Goal: Task Accomplishment & Management: Use online tool/utility

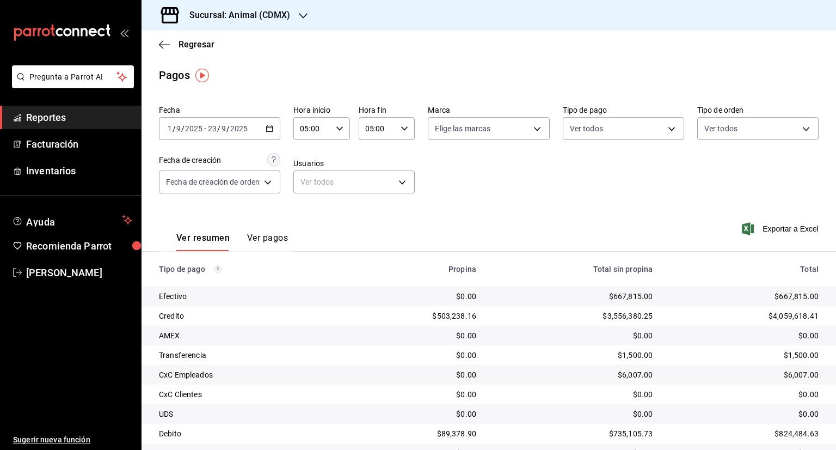
click at [294, 11] on div "Sucursal: Animal (CDMX)" at bounding box center [231, 15] width 162 height 30
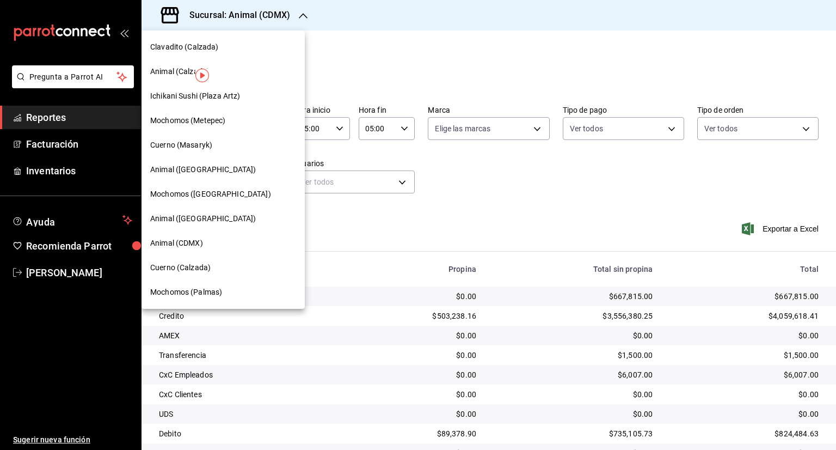
click at [194, 169] on span "Animal ([GEOGRAPHIC_DATA])" at bounding box center [203, 169] width 106 height 11
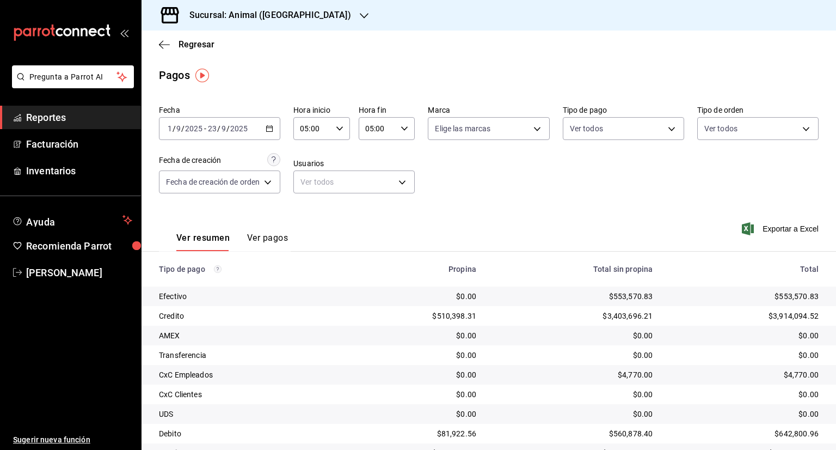
click at [360, 16] on icon "button" at bounding box center [364, 15] width 9 height 9
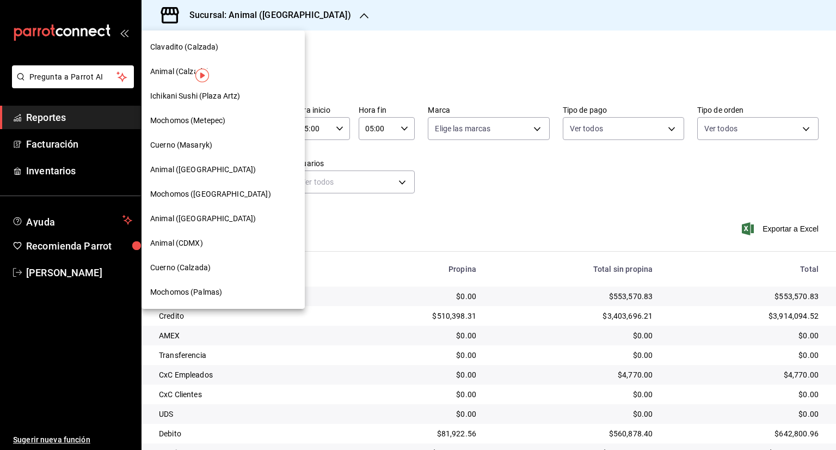
click at [207, 165] on span "Animal ([GEOGRAPHIC_DATA])" at bounding box center [203, 169] width 106 height 11
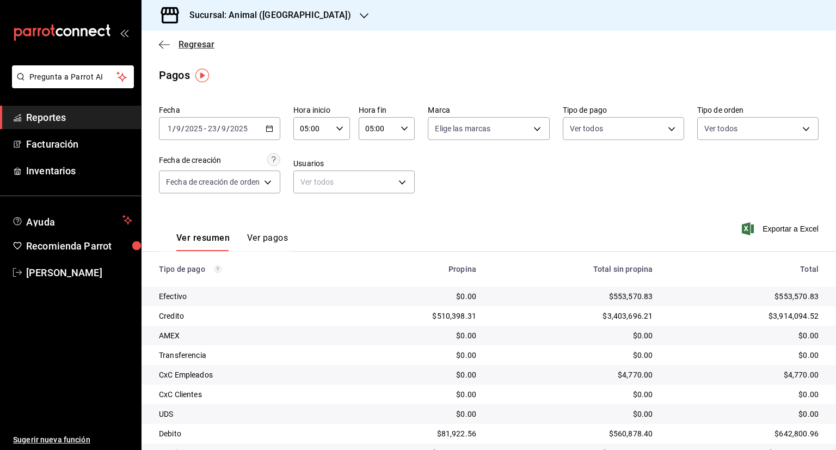
click at [159, 44] on icon "button" at bounding box center [164, 45] width 11 height 10
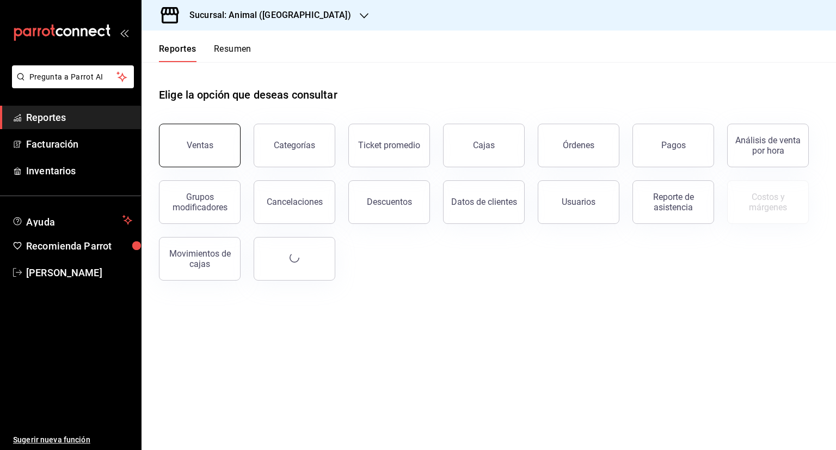
click at [192, 149] on div "Ventas" at bounding box center [200, 145] width 27 height 10
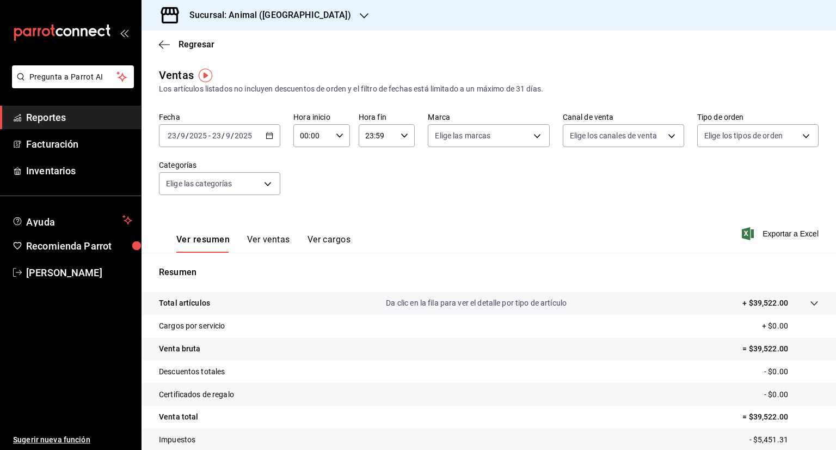
click at [268, 134] on icon "button" at bounding box center [270, 136] width 8 height 8
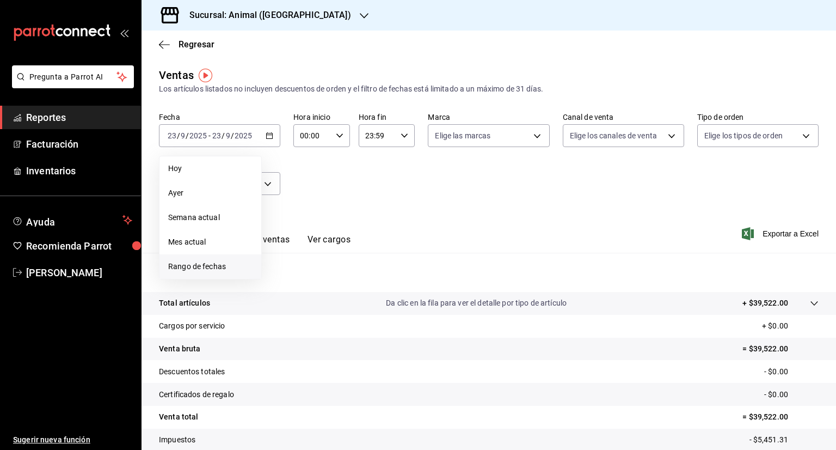
click at [208, 267] on span "Rango de fechas" at bounding box center [210, 266] width 84 height 11
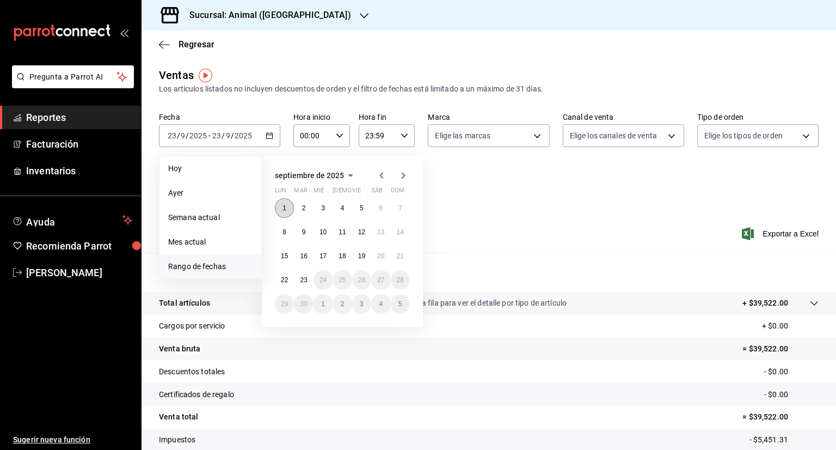
click at [285, 205] on abbr "1" at bounding box center [284, 208] width 4 height 8
click at [304, 277] on abbr "23" at bounding box center [303, 280] width 7 height 8
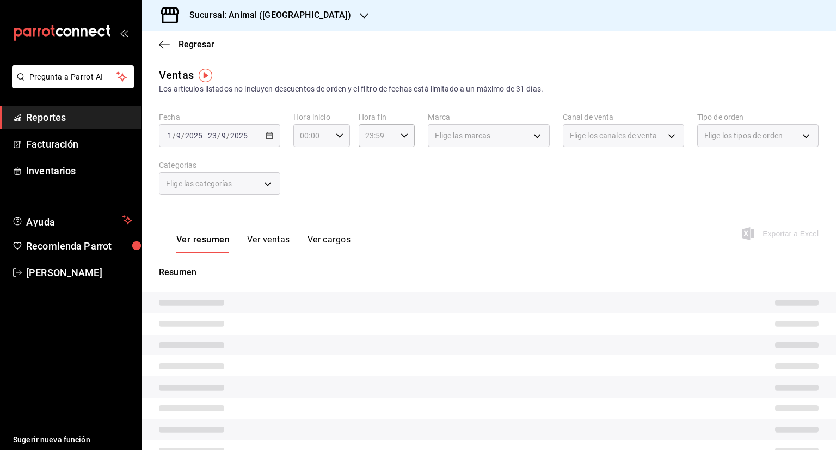
click at [336, 132] on icon "button" at bounding box center [340, 136] width 8 height 8
click at [307, 185] on span "05" at bounding box center [305, 185] width 10 height 9
type input "05:00"
click at [335, 159] on span "00" at bounding box center [333, 163] width 10 height 9
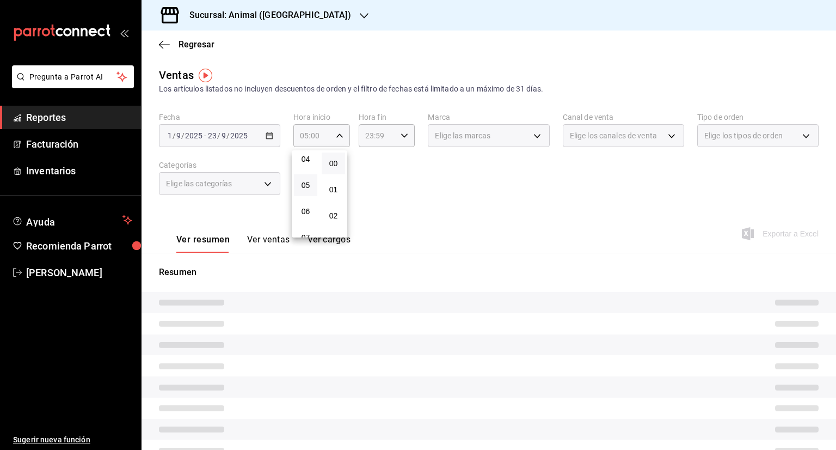
click at [401, 133] on div at bounding box center [418, 225] width 836 height 450
click at [401, 133] on icon "button" at bounding box center [405, 136] width 8 height 8
click at [372, 179] on span "05" at bounding box center [370, 179] width 10 height 9
click at [401, 161] on span "00" at bounding box center [397, 163] width 10 height 9
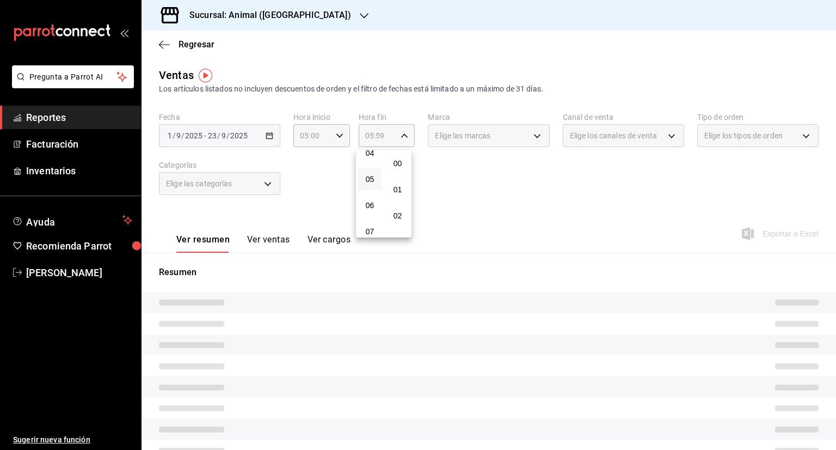
type input "05:00"
click at [477, 183] on div at bounding box center [418, 225] width 836 height 450
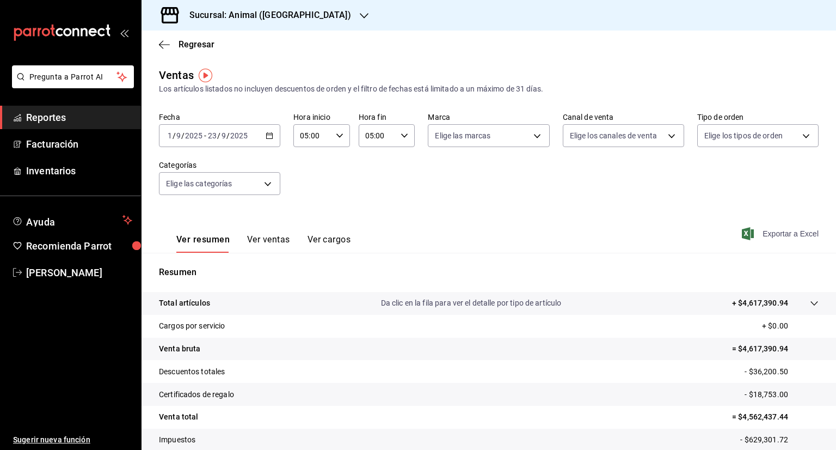
click at [770, 236] on span "Exportar a Excel" at bounding box center [781, 233] width 75 height 13
click at [160, 45] on icon "button" at bounding box center [161, 44] width 4 height 8
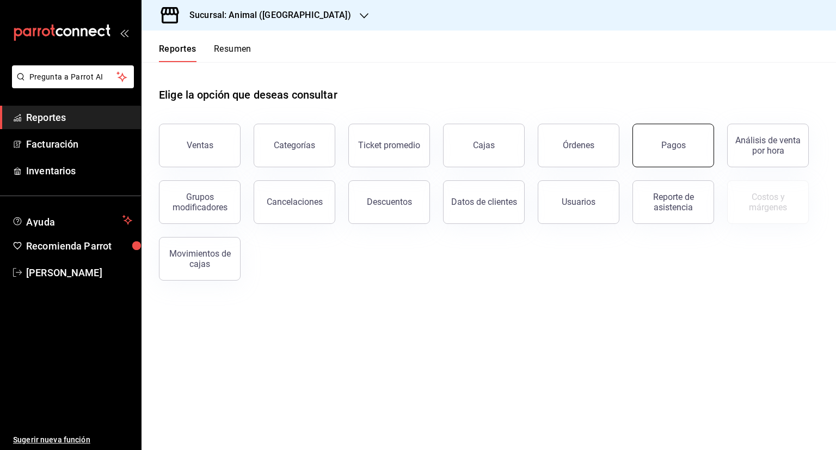
click at [673, 144] on div "Pagos" at bounding box center [673, 145] width 24 height 10
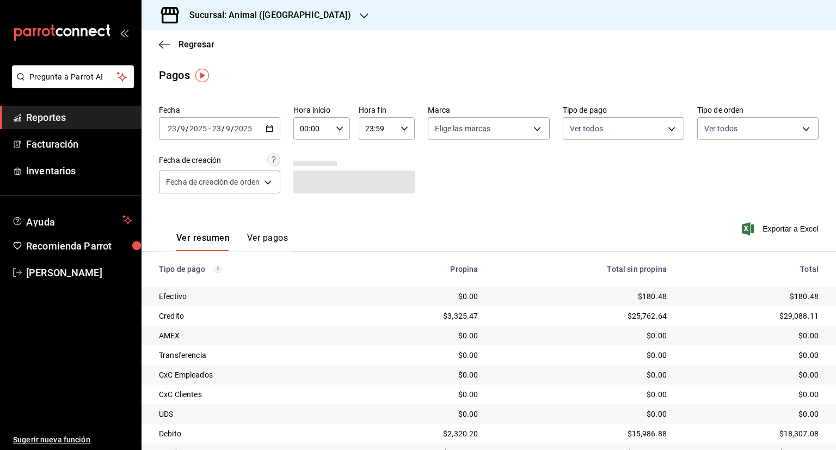
click at [268, 126] on \(Stroke\) "button" at bounding box center [269, 129] width 7 height 6
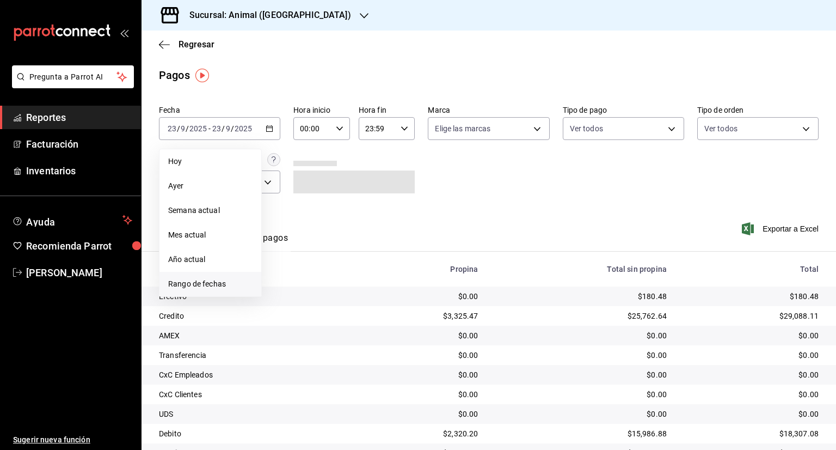
click at [205, 285] on span "Rango de fechas" at bounding box center [210, 283] width 84 height 11
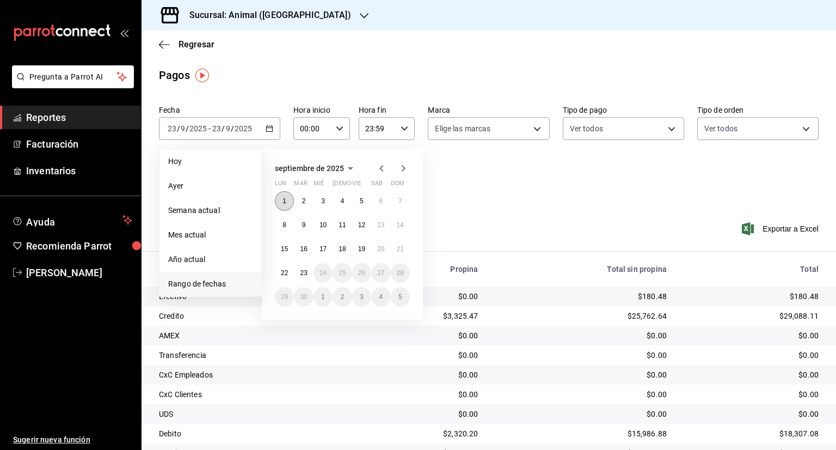
click at [281, 196] on button "1" at bounding box center [284, 201] width 19 height 20
click at [307, 272] on abbr "23" at bounding box center [303, 273] width 7 height 8
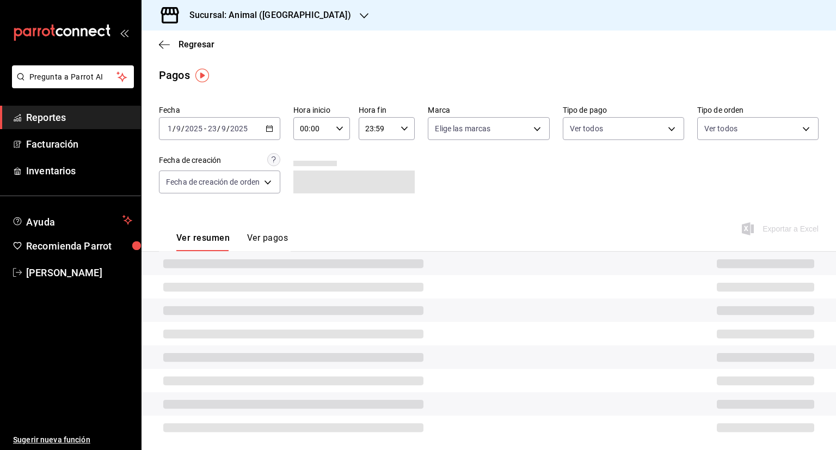
click at [337, 130] on icon "button" at bounding box center [340, 129] width 8 height 8
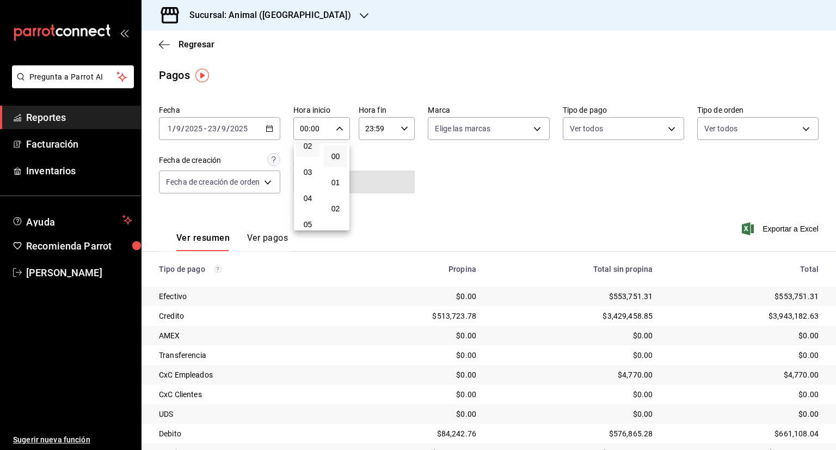
scroll to position [109, 0]
click at [307, 179] on span "05" at bounding box center [308, 178] width 10 height 9
type input "05:00"
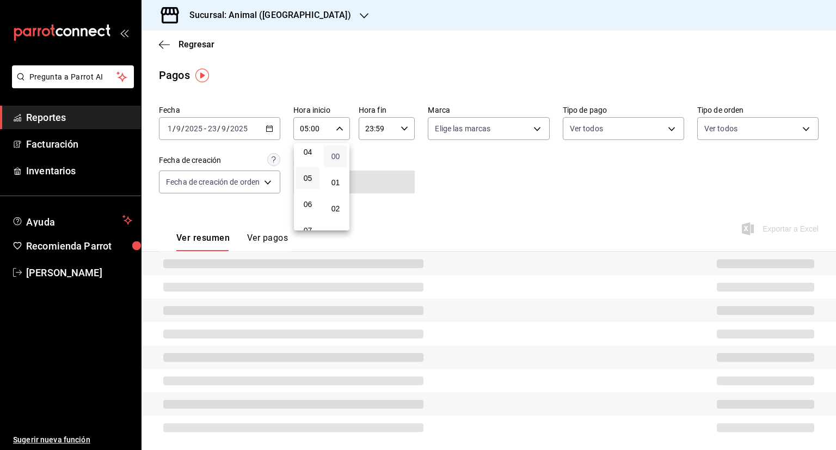
click at [339, 155] on span "00" at bounding box center [335, 156] width 10 height 9
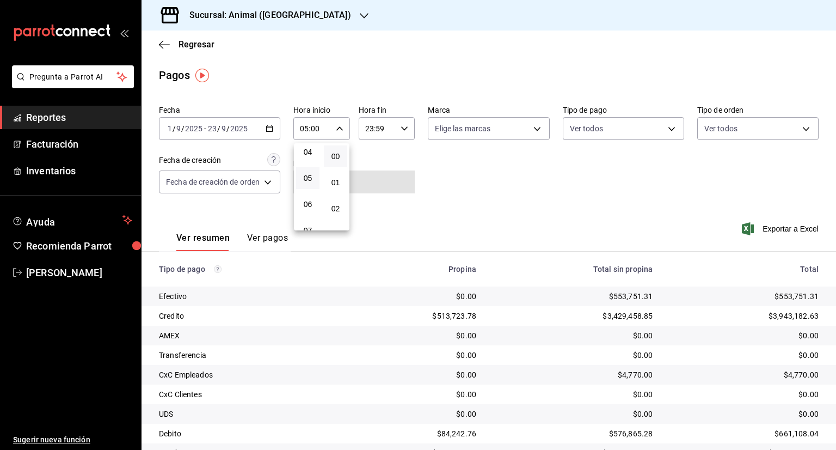
click at [459, 178] on div at bounding box center [418, 225] width 836 height 450
click at [403, 127] on icon "button" at bounding box center [405, 129] width 8 height 8
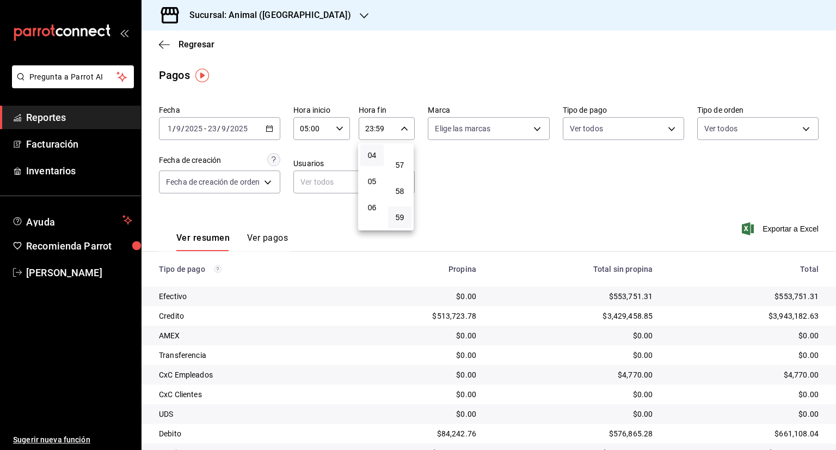
scroll to position [115, 0]
click at [372, 174] on span "05" at bounding box center [372, 172] width 10 height 9
click at [401, 151] on button "00" at bounding box center [399, 156] width 23 height 22
type input "05:00"
click at [620, 203] on div at bounding box center [418, 225] width 836 height 450
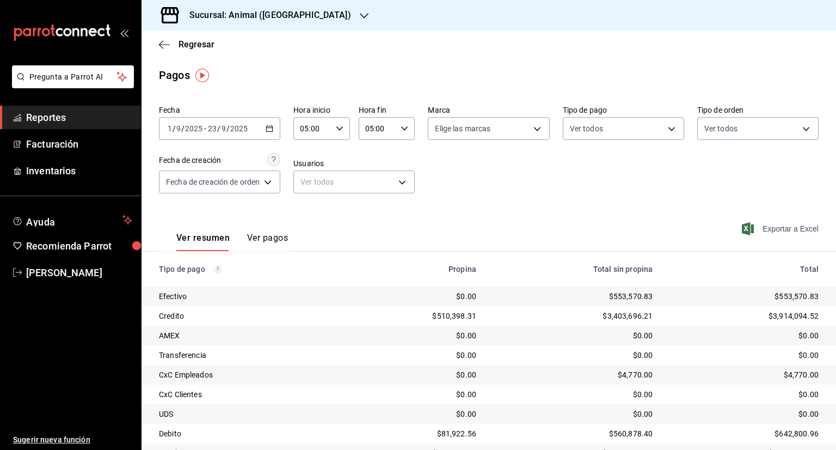
click at [766, 229] on span "Exportar a Excel" at bounding box center [781, 228] width 75 height 13
click at [773, 227] on span "Exportar a Excel" at bounding box center [781, 228] width 75 height 13
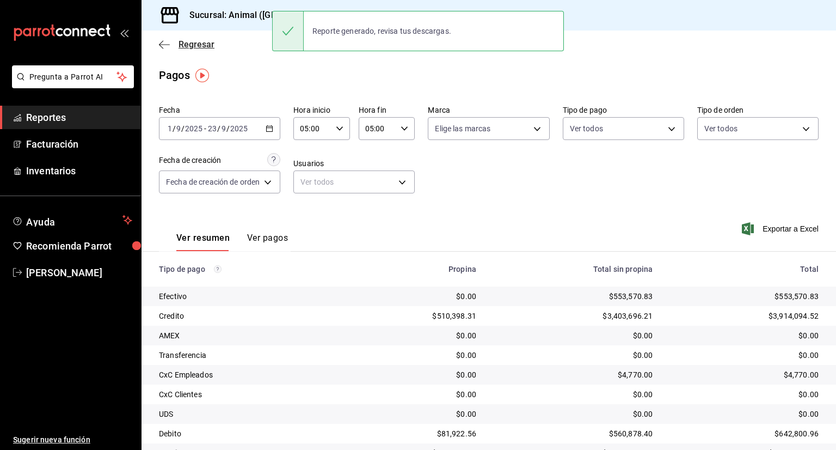
click at [165, 42] on icon "button" at bounding box center [164, 45] width 11 height 10
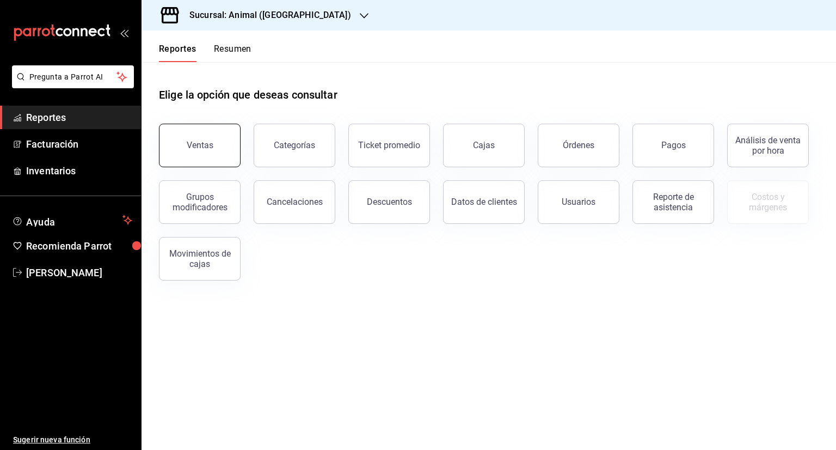
click at [201, 147] on div "Ventas" at bounding box center [200, 145] width 27 height 10
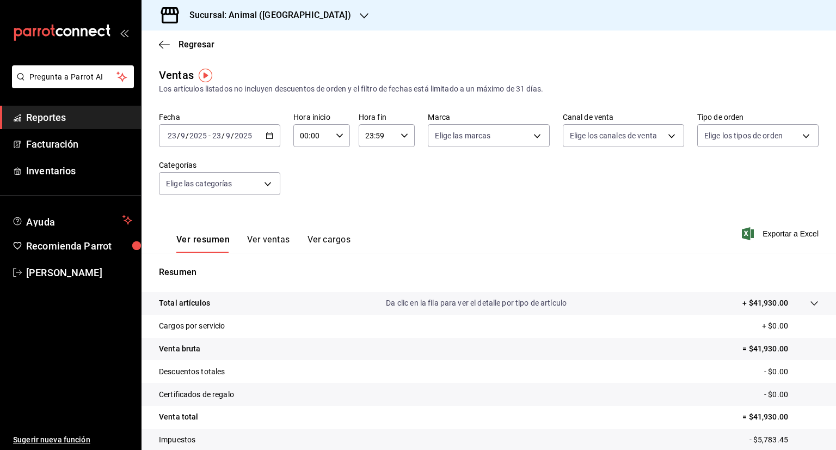
click at [267, 134] on icon "button" at bounding box center [270, 136] width 8 height 8
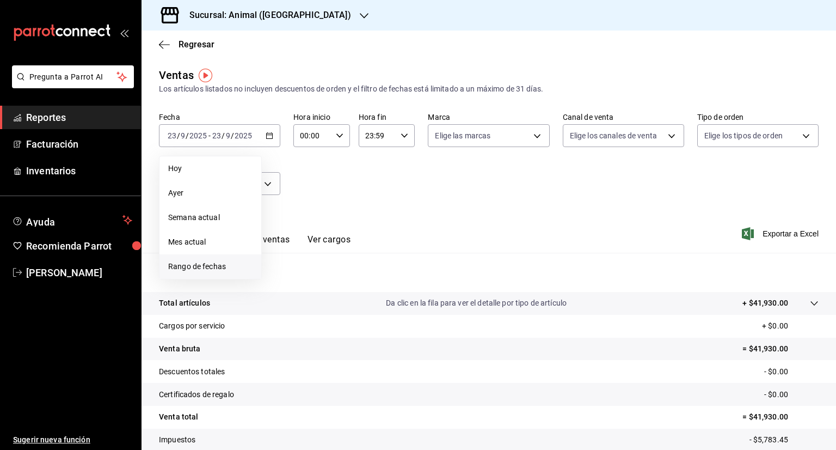
click at [214, 261] on span "Rango de fechas" at bounding box center [210, 266] width 84 height 11
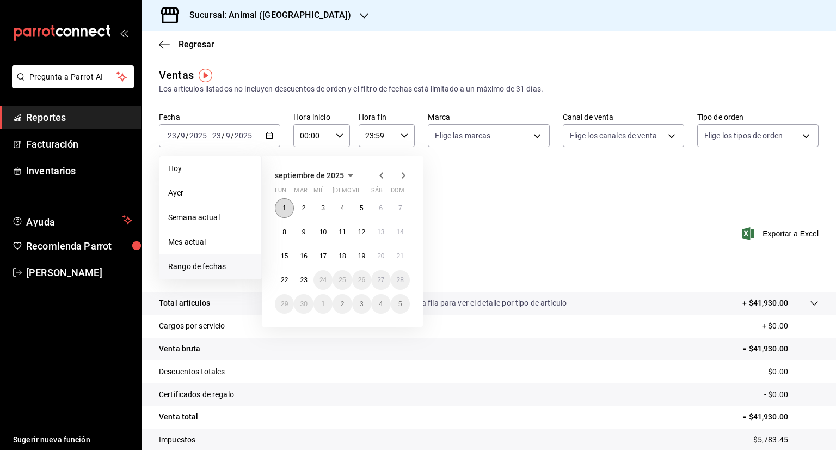
click at [284, 203] on button "1" at bounding box center [284, 208] width 19 height 20
click at [303, 280] on abbr "23" at bounding box center [303, 280] width 7 height 8
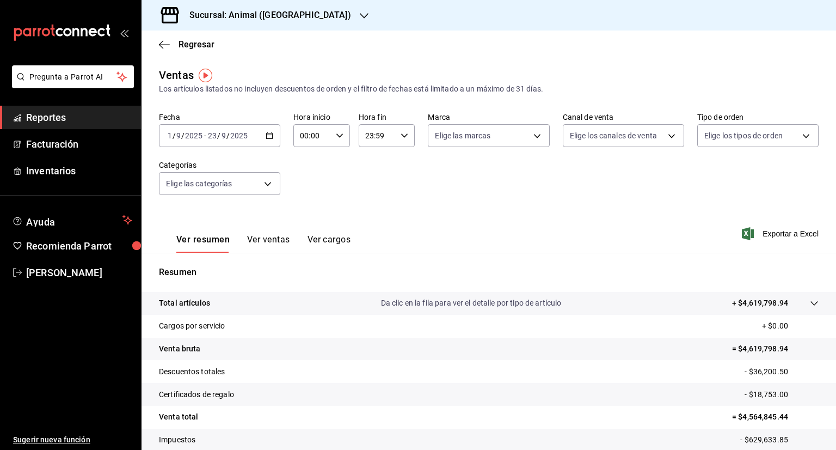
click at [341, 136] on div "00:00 Hora inicio" at bounding box center [321, 135] width 57 height 23
click at [303, 186] on span "05" at bounding box center [305, 185] width 10 height 9
type input "05:00"
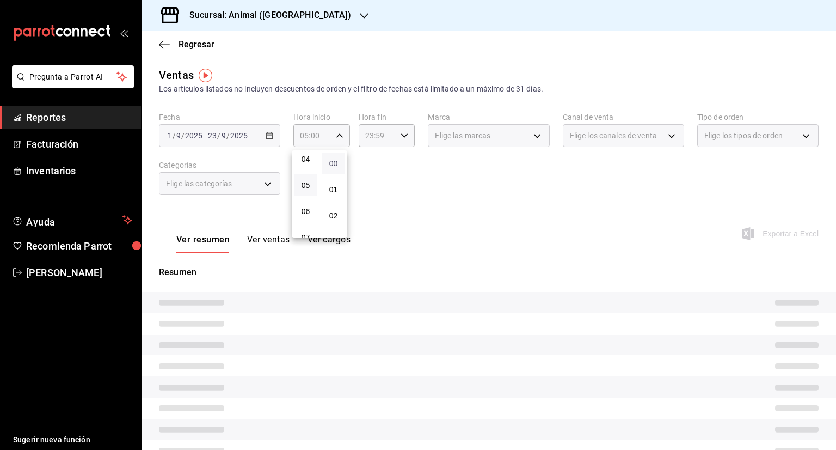
click at [335, 161] on span "00" at bounding box center [333, 163] width 10 height 9
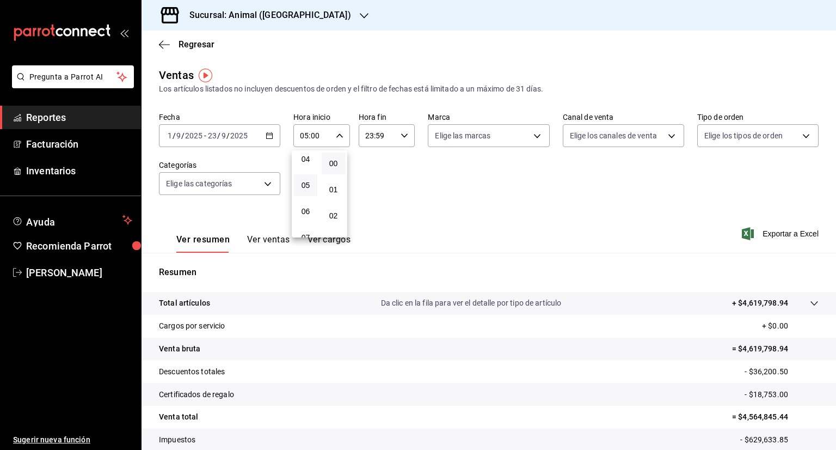
click at [381, 158] on div at bounding box center [418, 225] width 836 height 450
click at [404, 132] on icon "button" at bounding box center [405, 136] width 8 height 8
click at [372, 178] on span "05" at bounding box center [370, 179] width 10 height 9
click at [398, 161] on span "00" at bounding box center [397, 163] width 10 height 9
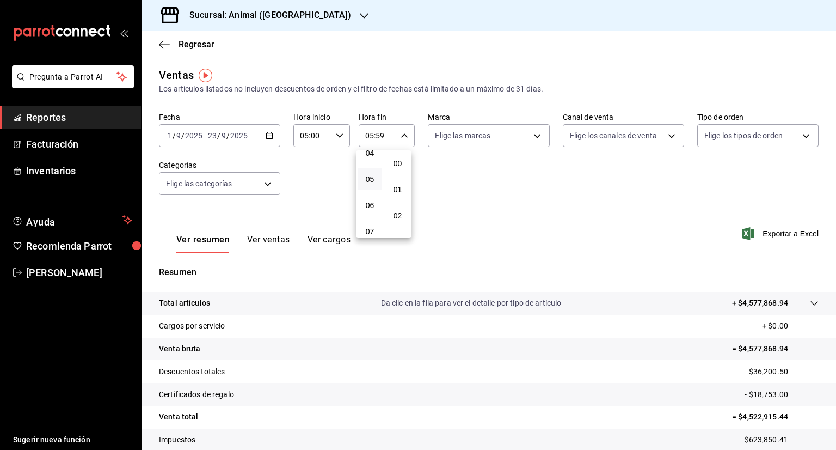
type input "05:00"
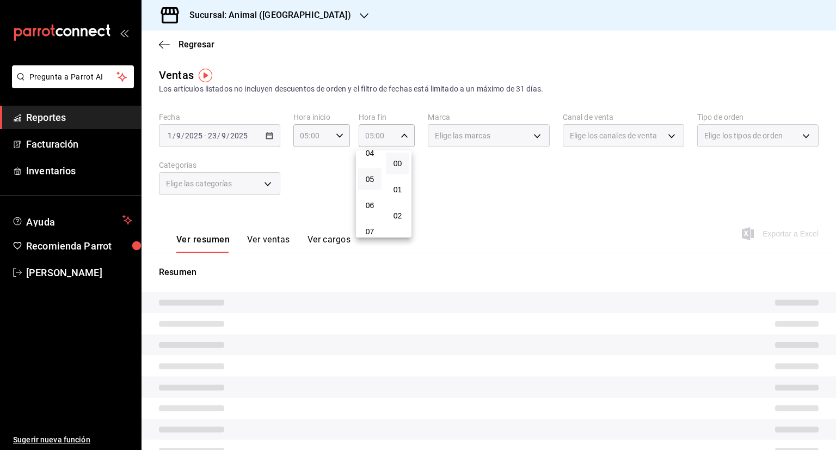
click at [496, 192] on div at bounding box center [418, 225] width 836 height 450
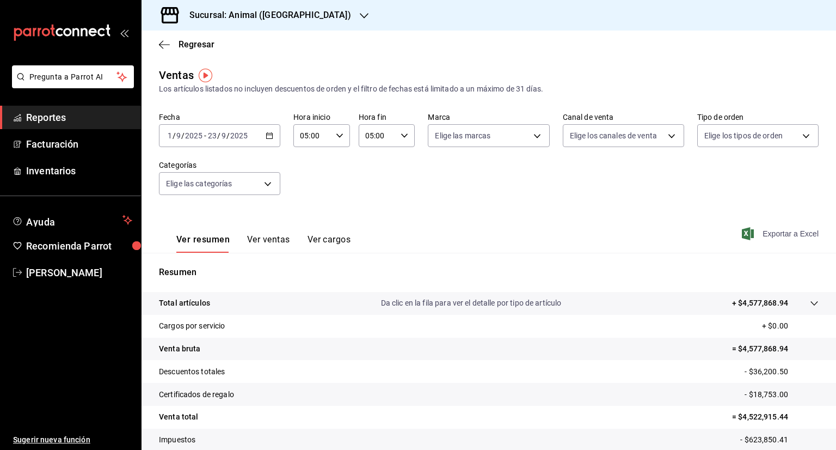
click at [777, 234] on span "Exportar a Excel" at bounding box center [781, 233] width 75 height 13
click at [54, 269] on span "[PERSON_NAME]" at bounding box center [79, 272] width 106 height 15
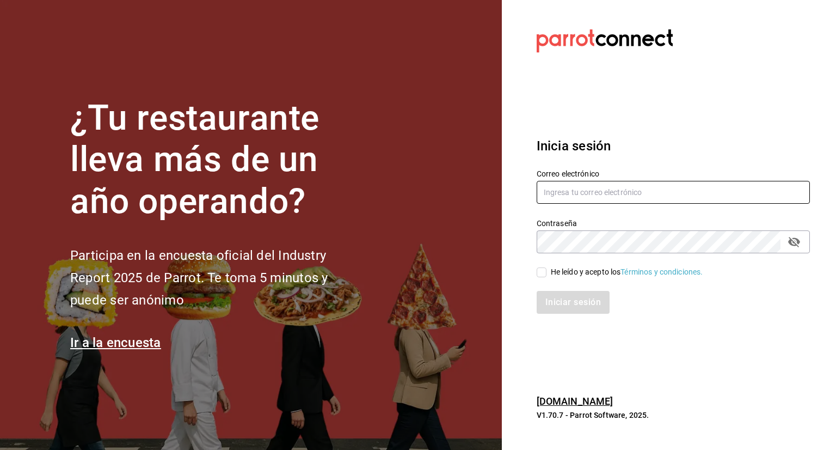
type input "[PERSON_NAME][EMAIL_ADDRESS][PERSON_NAME][DOMAIN_NAME]"
